Goal: Task Accomplishment & Management: Manage account settings

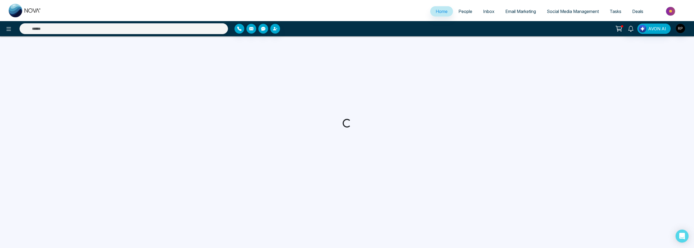
select select "*"
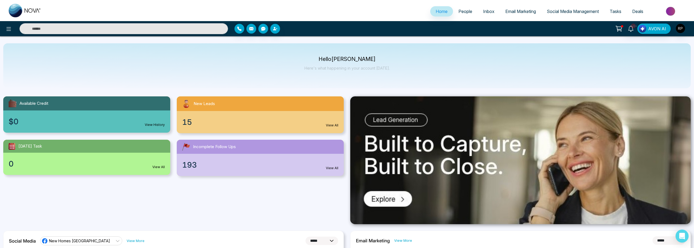
click at [465, 14] on span "People" at bounding box center [465, 11] width 14 height 5
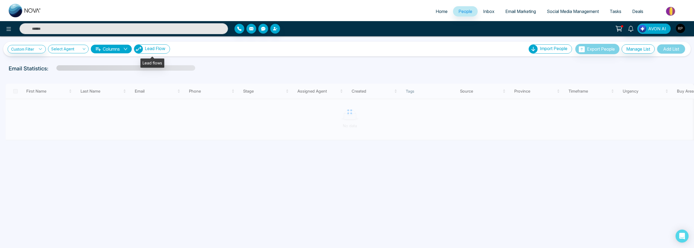
click at [143, 51] on img "button" at bounding box center [138, 49] width 9 height 9
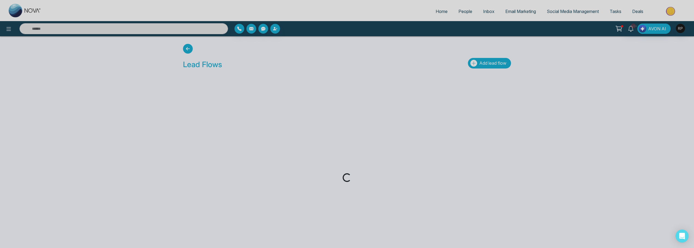
click at [491, 67] on button "Add lead flow" at bounding box center [489, 63] width 43 height 11
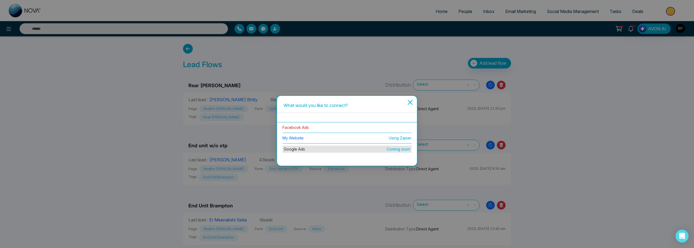
click at [294, 127] on link "Facebook Ads" at bounding box center [295, 127] width 26 height 5
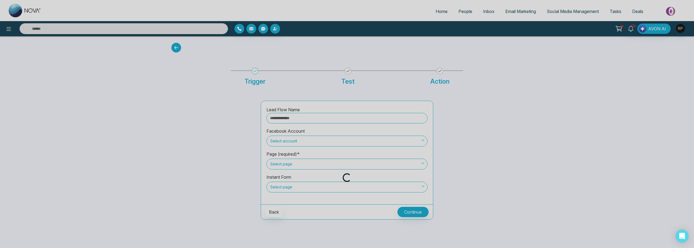
click at [296, 120] on div "Loading..." at bounding box center [347, 124] width 694 height 248
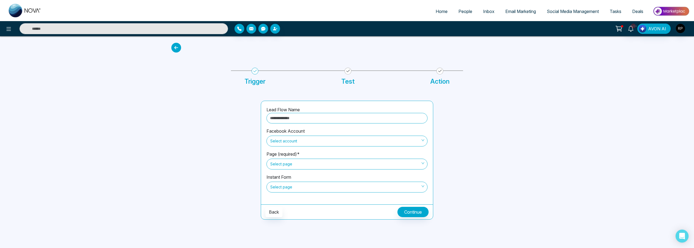
click at [305, 120] on input "text" at bounding box center [346, 118] width 161 height 11
click at [309, 144] on span "Select account" at bounding box center [346, 141] width 153 height 9
type input "**********"
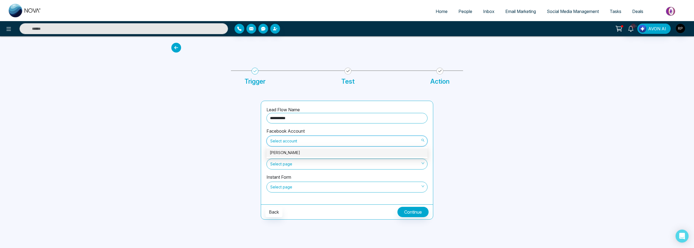
click at [288, 155] on div "[PERSON_NAME]" at bounding box center [347, 153] width 154 height 6
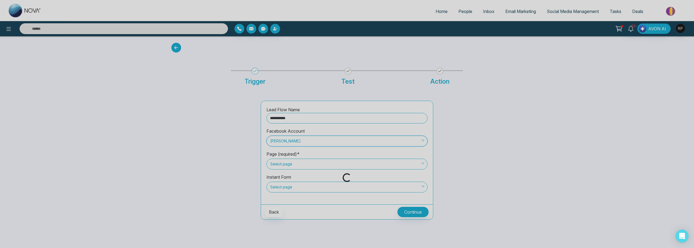
click at [291, 167] on div "Loading..." at bounding box center [347, 124] width 694 height 248
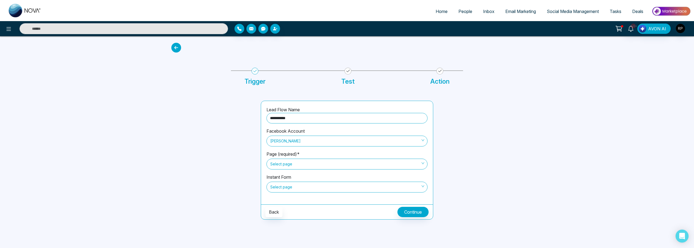
click at [298, 165] on span "Select page" at bounding box center [346, 164] width 153 height 9
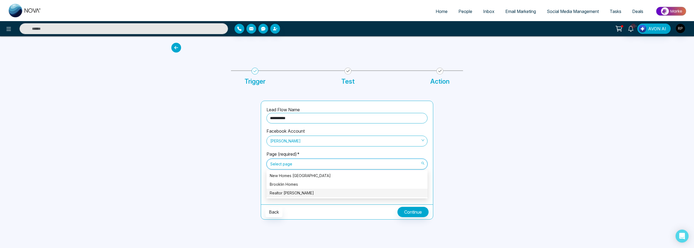
click at [288, 194] on div "Realtor [PERSON_NAME]" at bounding box center [347, 193] width 154 height 6
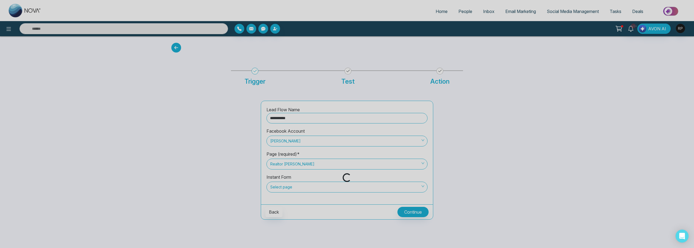
click at [289, 188] on div "Loading..." at bounding box center [347, 124] width 694 height 248
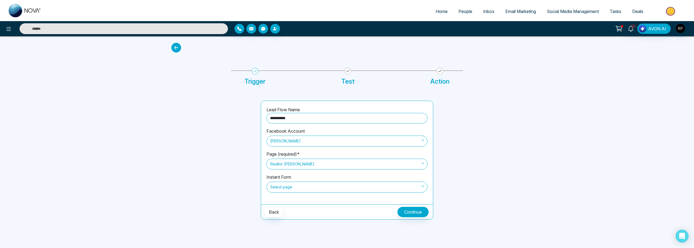
click at [295, 188] on span "Select page" at bounding box center [346, 187] width 153 height 9
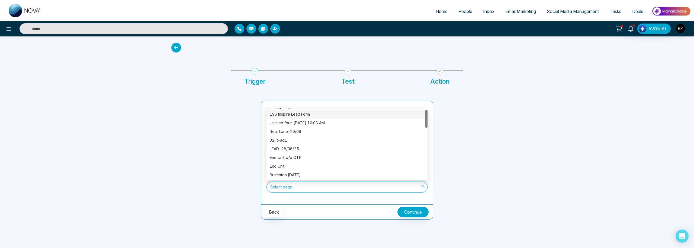
click at [285, 117] on div "196 Inspire Lead Form" at bounding box center [347, 114] width 154 height 6
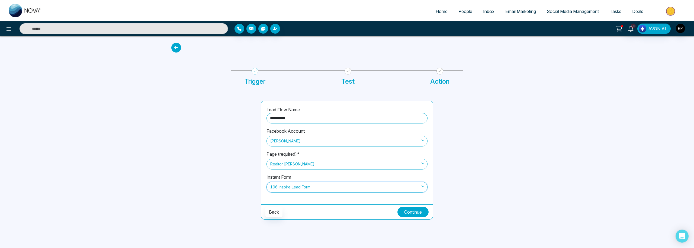
click at [414, 214] on button "Continue" at bounding box center [412, 212] width 31 height 10
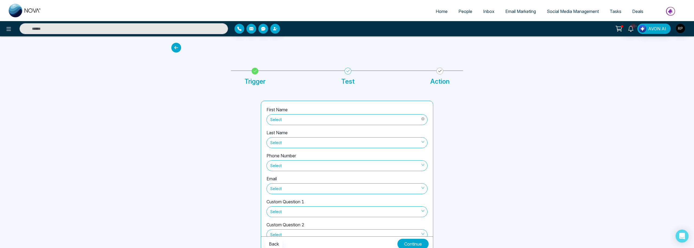
click at [343, 121] on span "Select" at bounding box center [346, 119] width 153 height 9
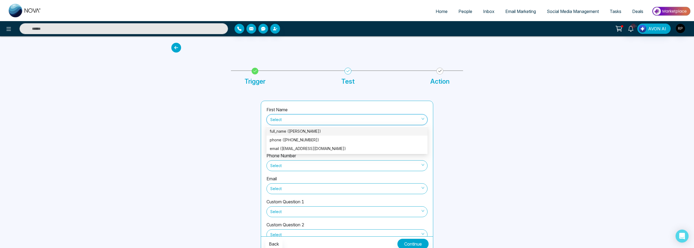
click at [301, 134] on div "full_name ([PERSON_NAME])" at bounding box center [347, 131] width 154 height 6
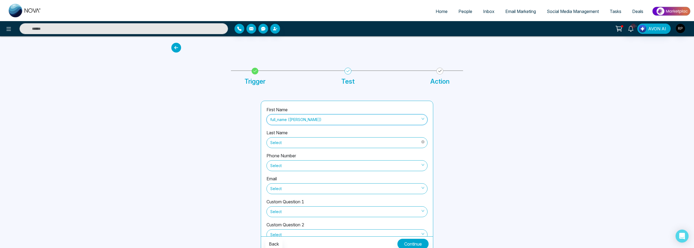
click at [301, 140] on span "Select" at bounding box center [346, 142] width 153 height 9
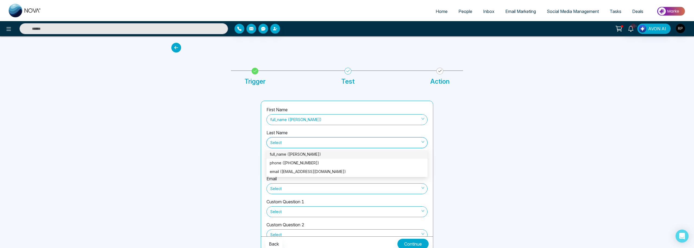
click at [294, 154] on div "full_name ([PERSON_NAME])" at bounding box center [347, 154] width 154 height 6
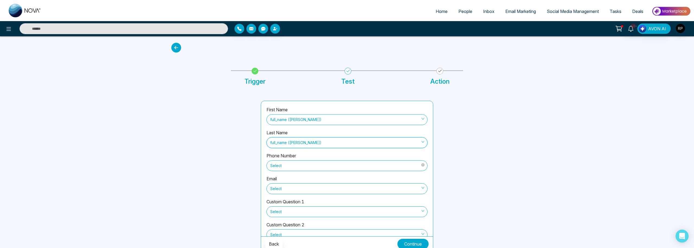
click at [294, 168] on span "Select" at bounding box center [346, 165] width 153 height 9
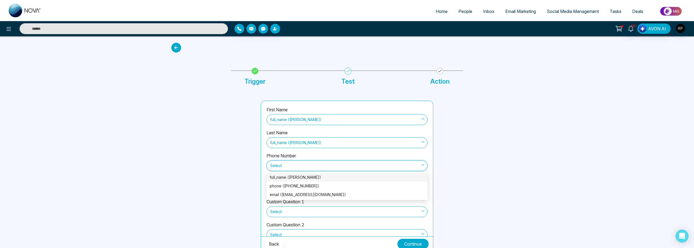
click at [293, 178] on div "full_name ([PERSON_NAME])" at bounding box center [347, 178] width 154 height 6
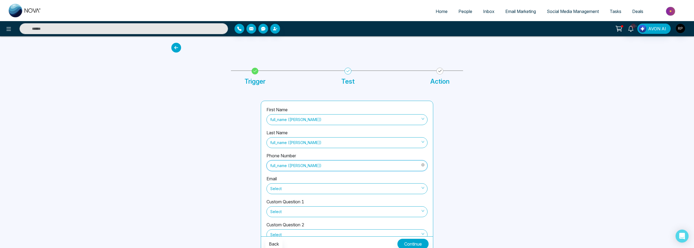
click at [301, 166] on span "full_name ([PERSON_NAME])" at bounding box center [346, 165] width 153 height 9
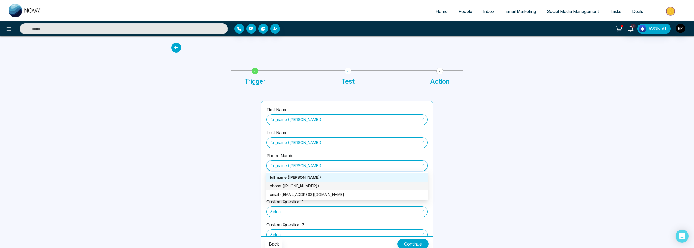
click at [294, 186] on div "phone ([PHONE_NUMBER])" at bounding box center [347, 186] width 154 height 6
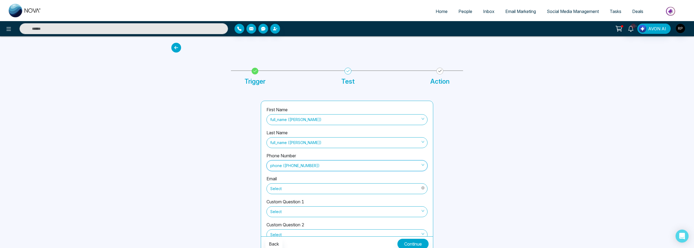
click at [294, 193] on span "Select" at bounding box center [346, 188] width 153 height 9
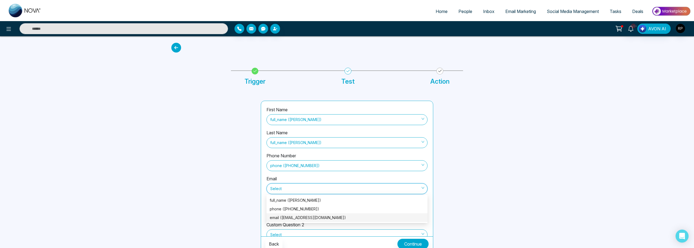
click at [298, 217] on div "email ([EMAIL_ADDRESS][DOMAIN_NAME])" at bounding box center [347, 218] width 154 height 6
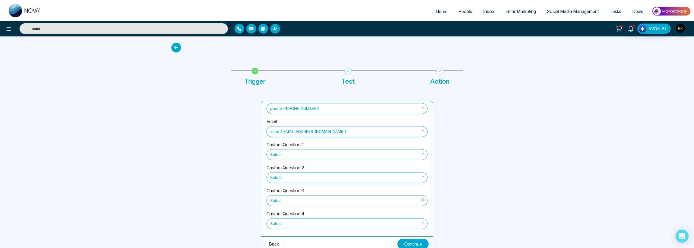
scroll to position [60, 0]
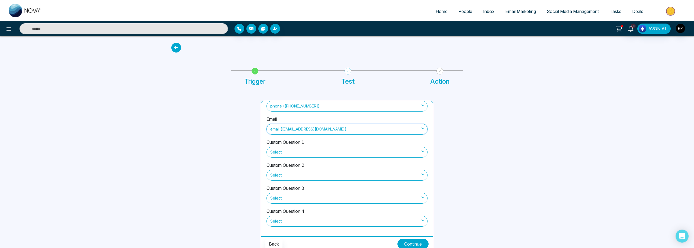
click at [422, 246] on button "Continue" at bounding box center [412, 244] width 31 height 10
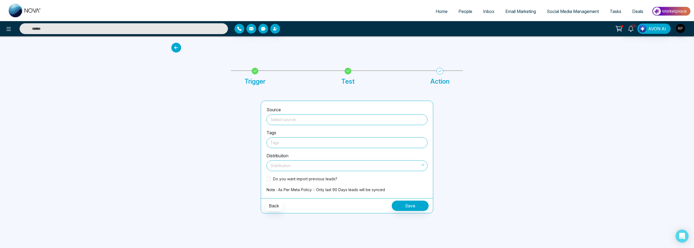
click at [305, 117] on input "search" at bounding box center [347, 119] width 154 height 8
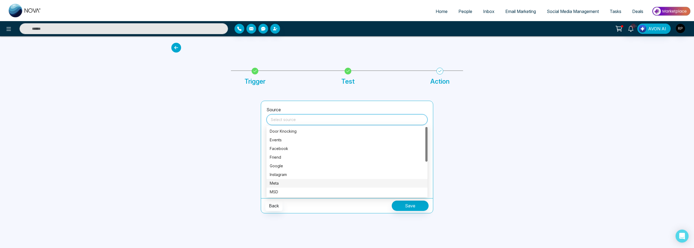
click at [280, 182] on div "Meta" at bounding box center [347, 183] width 154 height 6
type input "****"
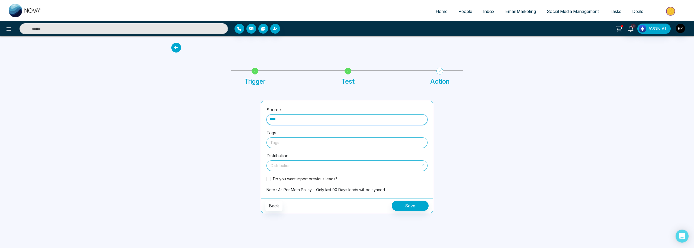
click at [299, 140] on div at bounding box center [346, 142] width 153 height 7
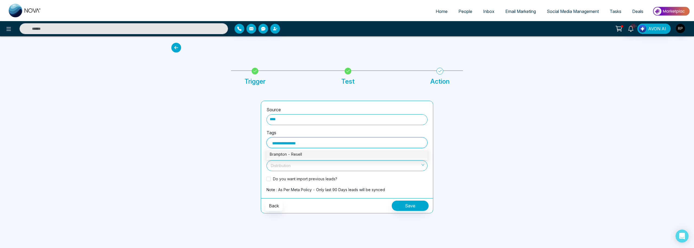
type input "**********"
click at [310, 168] on input "search" at bounding box center [345, 165] width 151 height 8
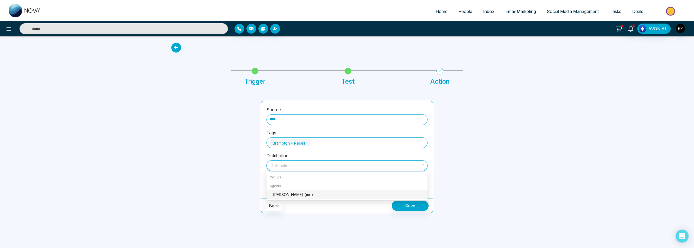
click at [286, 196] on div "[PERSON_NAME] (me)" at bounding box center [348, 195] width 151 height 6
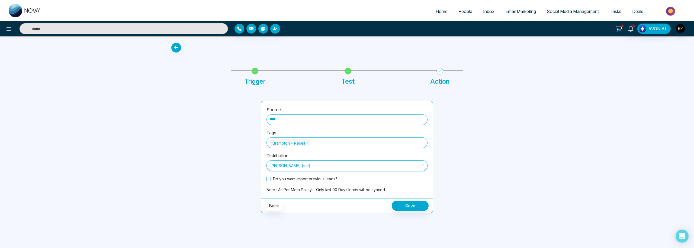
click at [290, 179] on span "Do you want import previous leads?" at bounding box center [305, 179] width 69 height 6
click at [406, 208] on button "Save" at bounding box center [410, 206] width 37 height 10
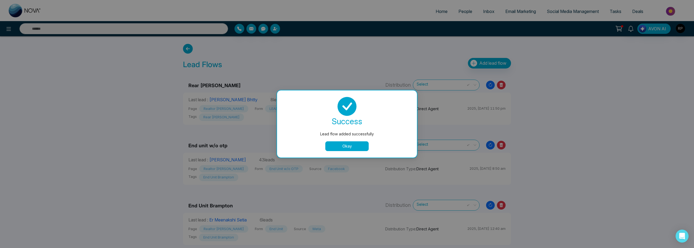
click at [351, 145] on button "Okay" at bounding box center [346, 146] width 43 height 10
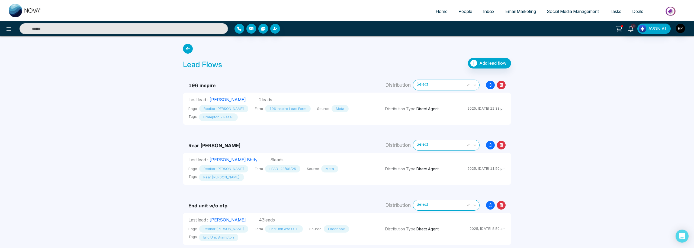
click at [462, 14] on link "People" at bounding box center [465, 11] width 25 height 10
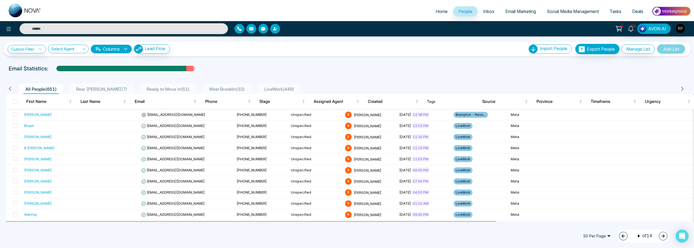
click at [111, 90] on span "Rear [PERSON_NAME] ( 7 )" at bounding box center [101, 88] width 55 height 5
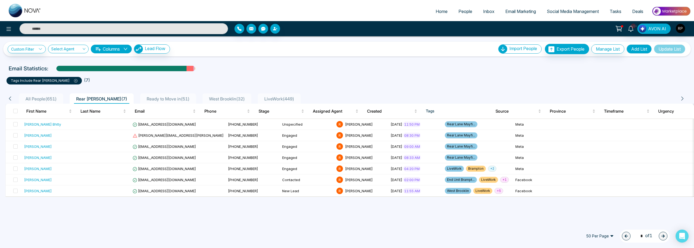
click at [46, 99] on span "All People ( 651 )" at bounding box center [41, 98] width 36 height 5
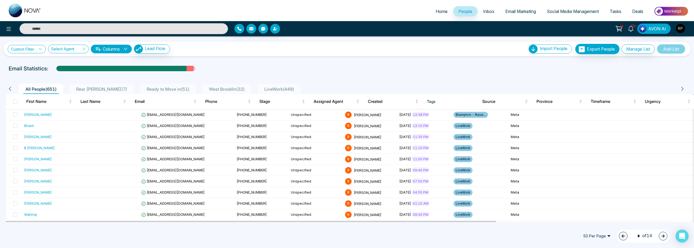
click at [34, 46] on link "Custom Filter" at bounding box center [27, 49] width 38 height 8
click at [31, 62] on input "search" at bounding box center [38, 62] width 44 height 8
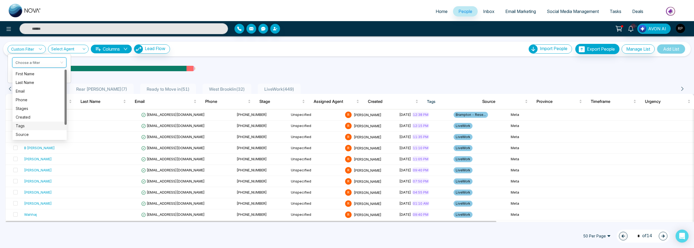
click at [25, 122] on div "Tags" at bounding box center [39, 126] width 54 height 9
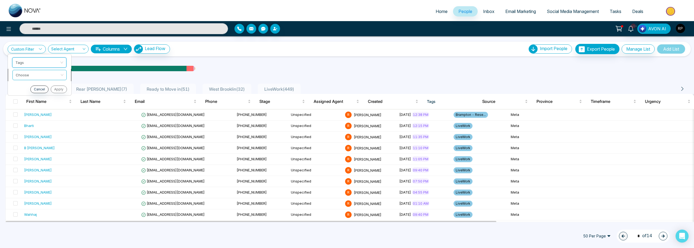
click at [37, 76] on input "search" at bounding box center [38, 74] width 44 height 8
click at [30, 88] on div "include" at bounding box center [40, 86] width 48 height 6
click at [30, 88] on input "search" at bounding box center [38, 87] width 44 height 8
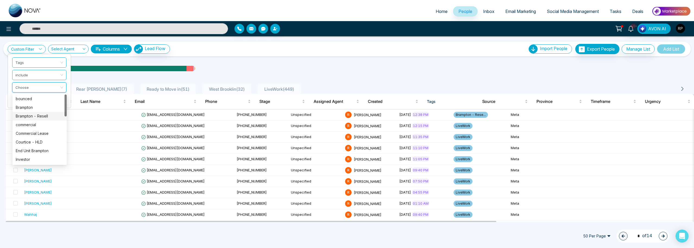
click at [39, 117] on div "Brampton - Resell" at bounding box center [40, 116] width 48 height 6
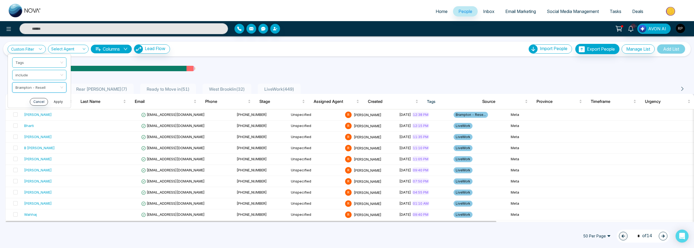
click at [59, 102] on button "Apply" at bounding box center [58, 102] width 16 height 8
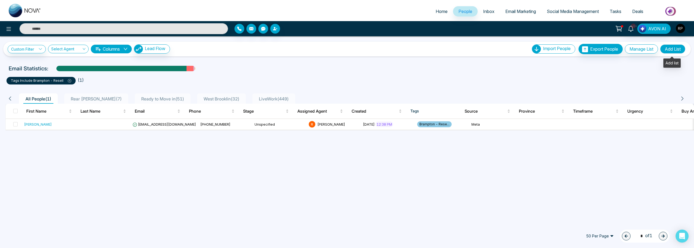
click at [666, 51] on button "Add List" at bounding box center [672, 48] width 25 height 9
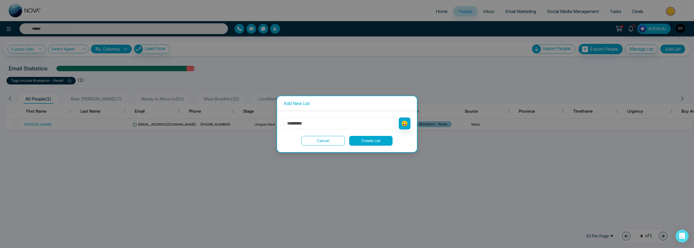
click at [319, 127] on input "text" at bounding box center [339, 124] width 113 height 12
type input "**********"
click at [378, 142] on button "Create List" at bounding box center [370, 141] width 43 height 10
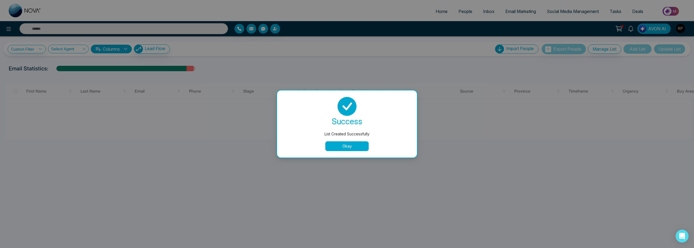
click at [346, 151] on div "success List Created Successfully Okay" at bounding box center [347, 124] width 140 height 67
click at [346, 149] on button "Okay" at bounding box center [346, 146] width 43 height 10
